Goal: Use online tool/utility: Utilize a website feature to perform a specific function

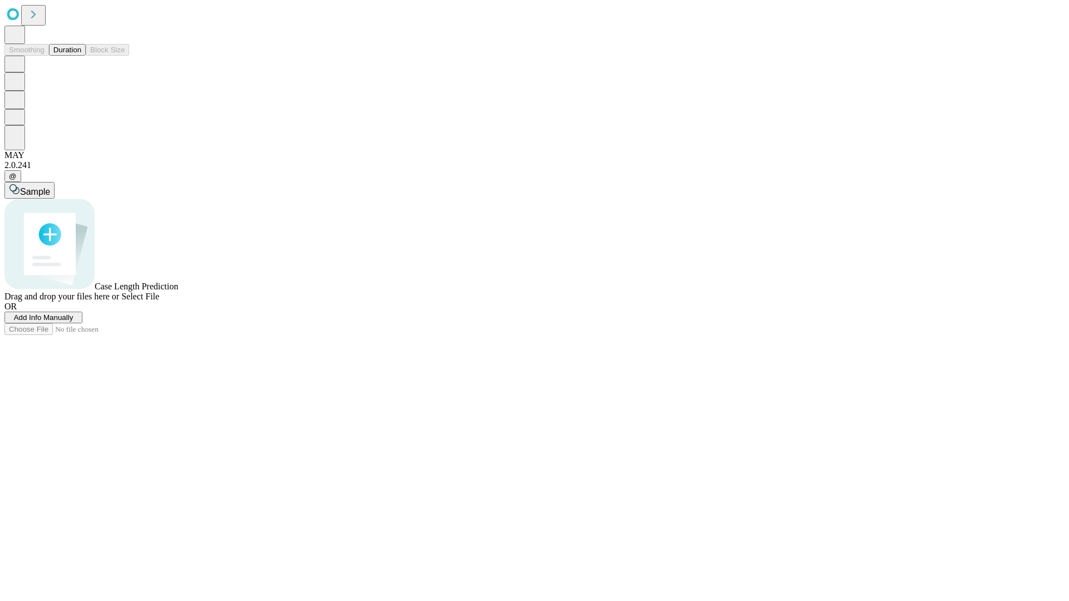
click at [81, 56] on button "Duration" at bounding box center [67, 50] width 37 height 12
click at [73, 322] on span "Add Info Manually" at bounding box center [44, 317] width 60 height 8
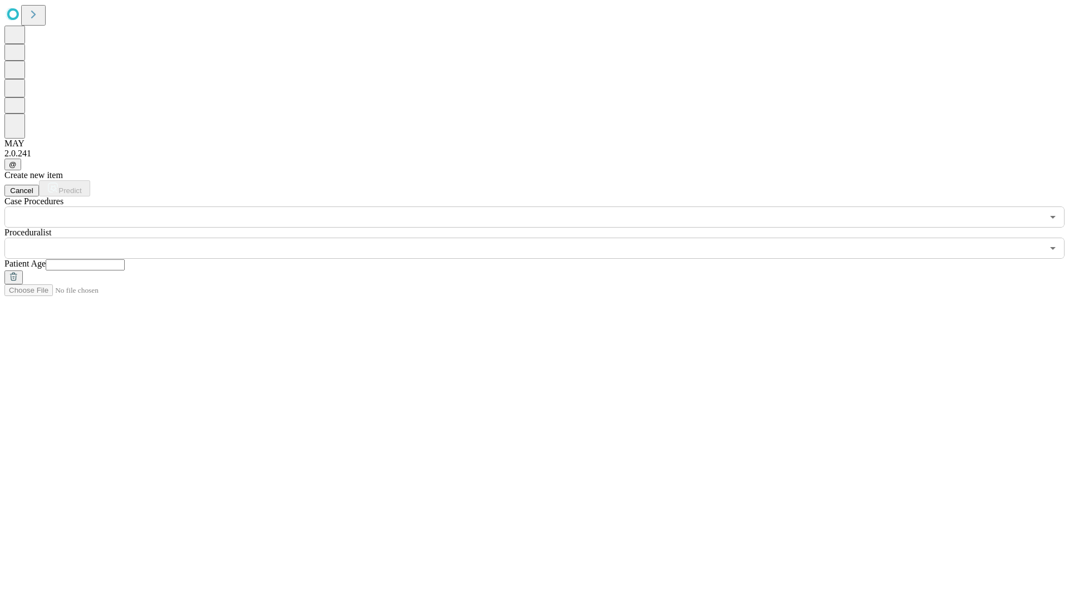
click at [125, 259] on input "text" at bounding box center [85, 264] width 79 height 11
type input "**"
click at [542, 238] on input "text" at bounding box center [523, 248] width 1038 height 21
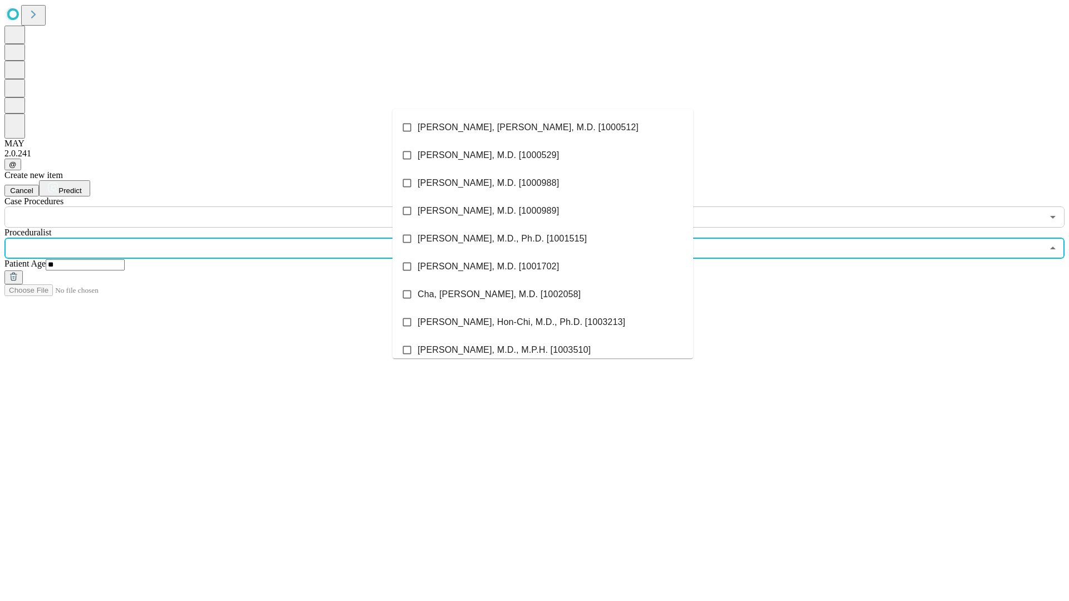
click at [543, 127] on li "[PERSON_NAME], [PERSON_NAME], M.D. [1000512]" at bounding box center [542, 128] width 301 height 28
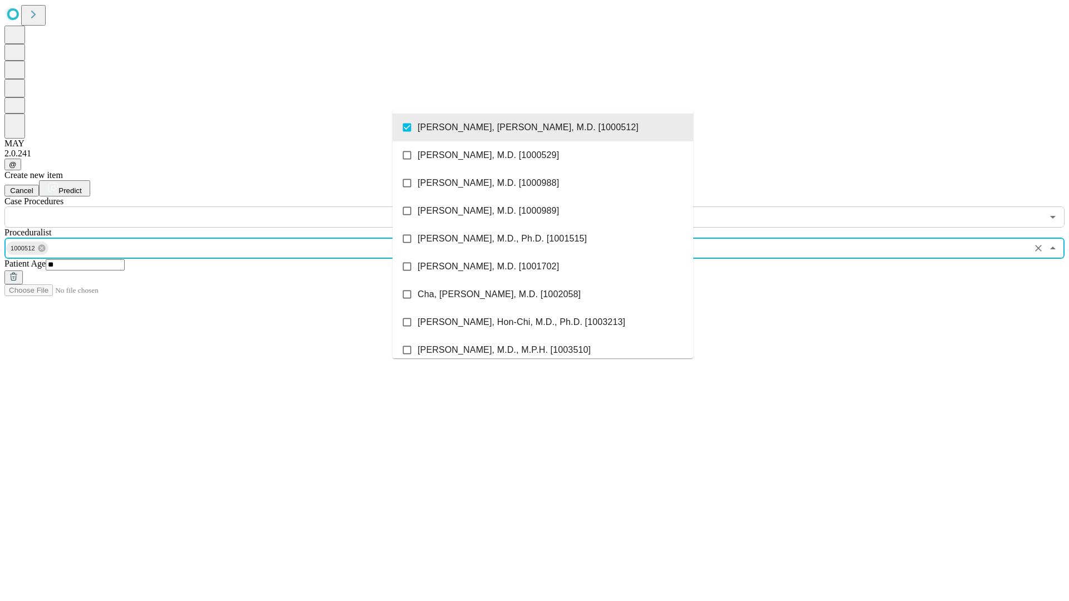
click at [234, 207] on input "text" at bounding box center [523, 217] width 1038 height 21
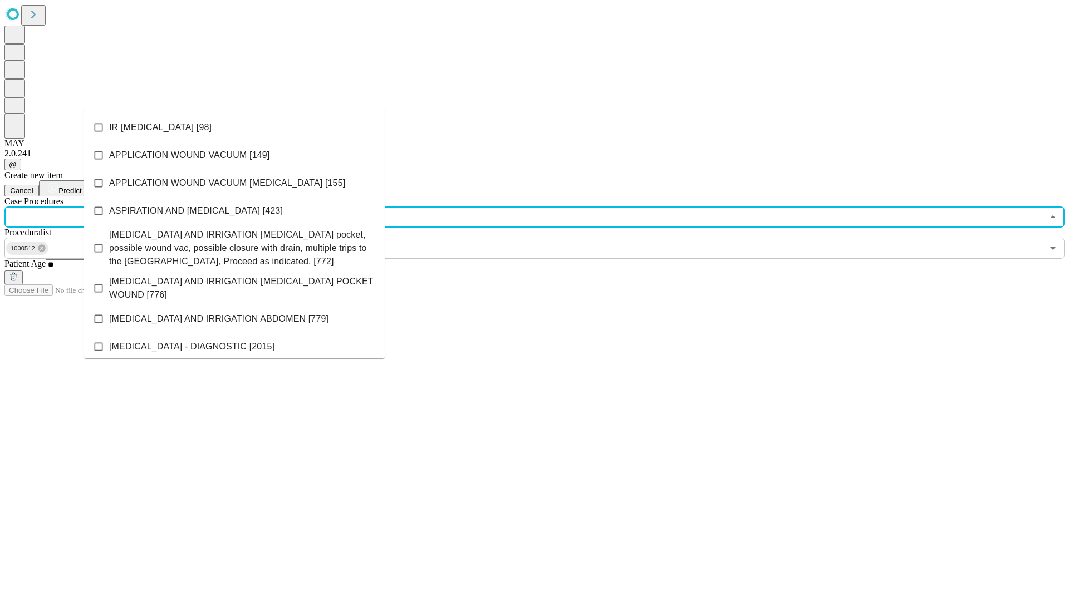
click at [234, 127] on li "IR [MEDICAL_DATA] [98]" at bounding box center [234, 128] width 301 height 28
click at [81, 186] on span "Predict" at bounding box center [69, 190] width 23 height 8
